Goal: Task Accomplishment & Management: Complete application form

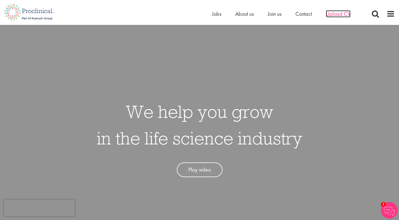
click at [336, 14] on span "Upload CV" at bounding box center [338, 13] width 25 height 7
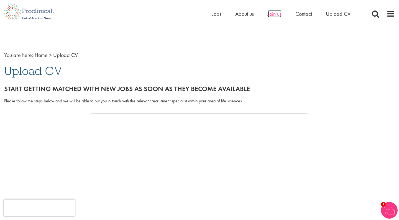
click at [276, 16] on span "Join us" at bounding box center [274, 13] width 14 height 7
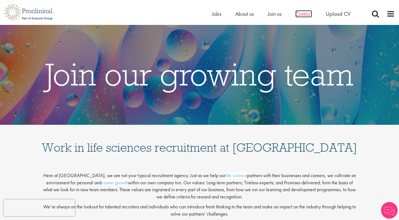
click at [301, 13] on span "Contact" at bounding box center [303, 13] width 17 height 7
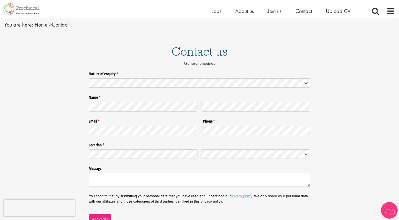
scroll to position [19, 0]
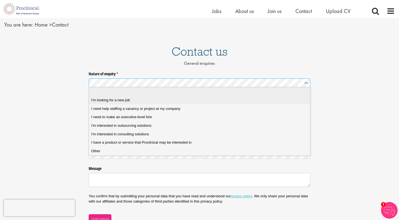
click at [127, 102] on span "I'm looking for a new job" at bounding box center [110, 100] width 39 height 5
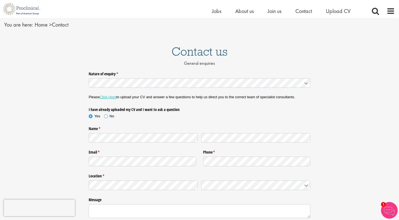
click at [107, 116] on span at bounding box center [106, 117] width 6 height 6
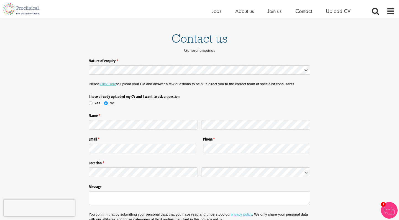
scroll to position [30, 0]
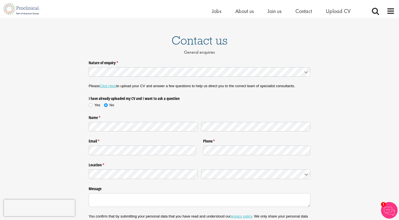
click at [107, 85] on link "Click Here" at bounding box center [108, 86] width 17 height 4
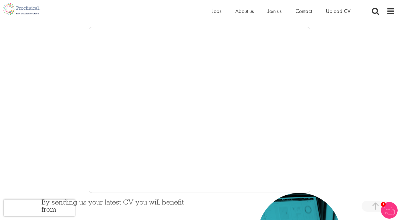
scroll to position [87, 0]
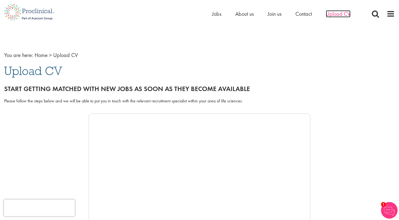
click at [337, 11] on span "Upload CV" at bounding box center [338, 13] width 25 height 7
